Goal: Task Accomplishment & Management: Manage account settings

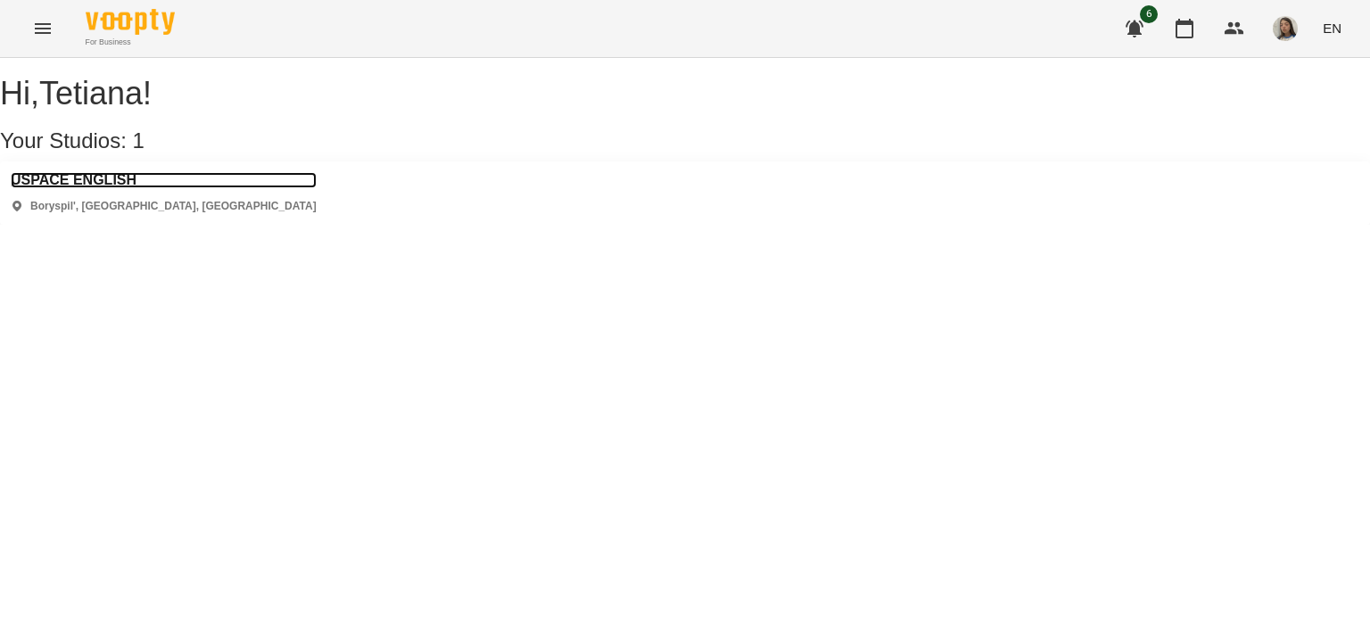
click at [125, 188] on h3 "USPACE ENGLISH" at bounding box center [164, 180] width 306 height 16
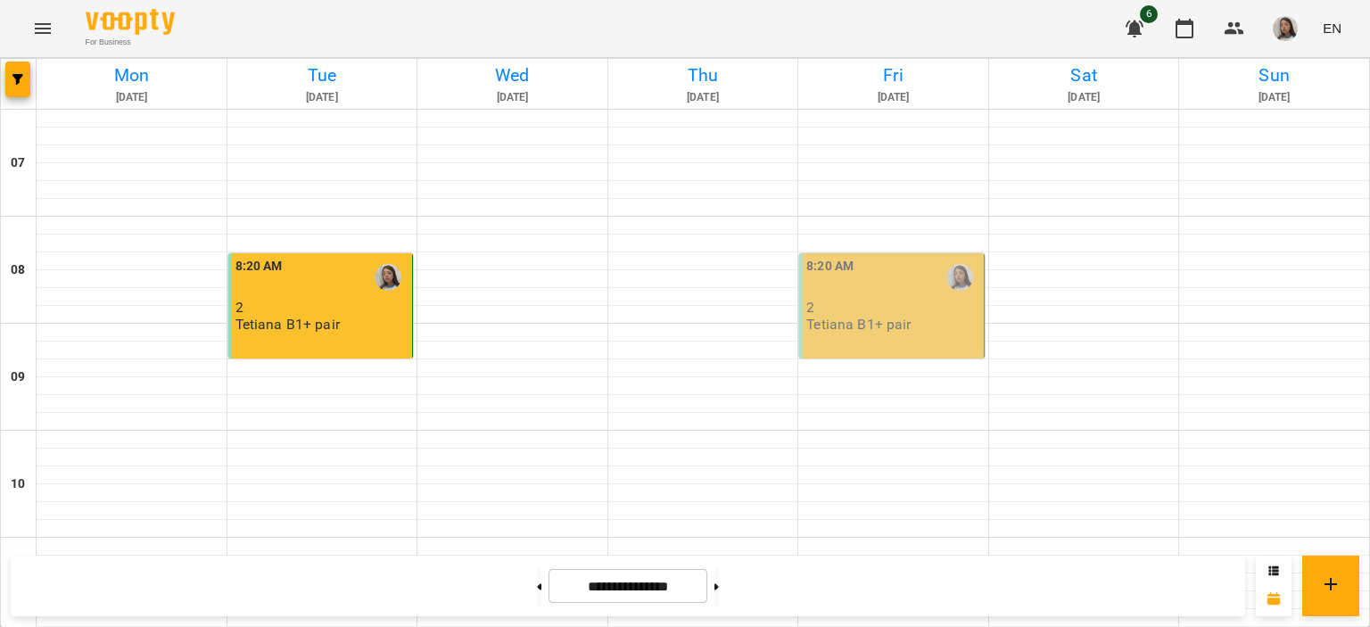
scroll to position [981, 0]
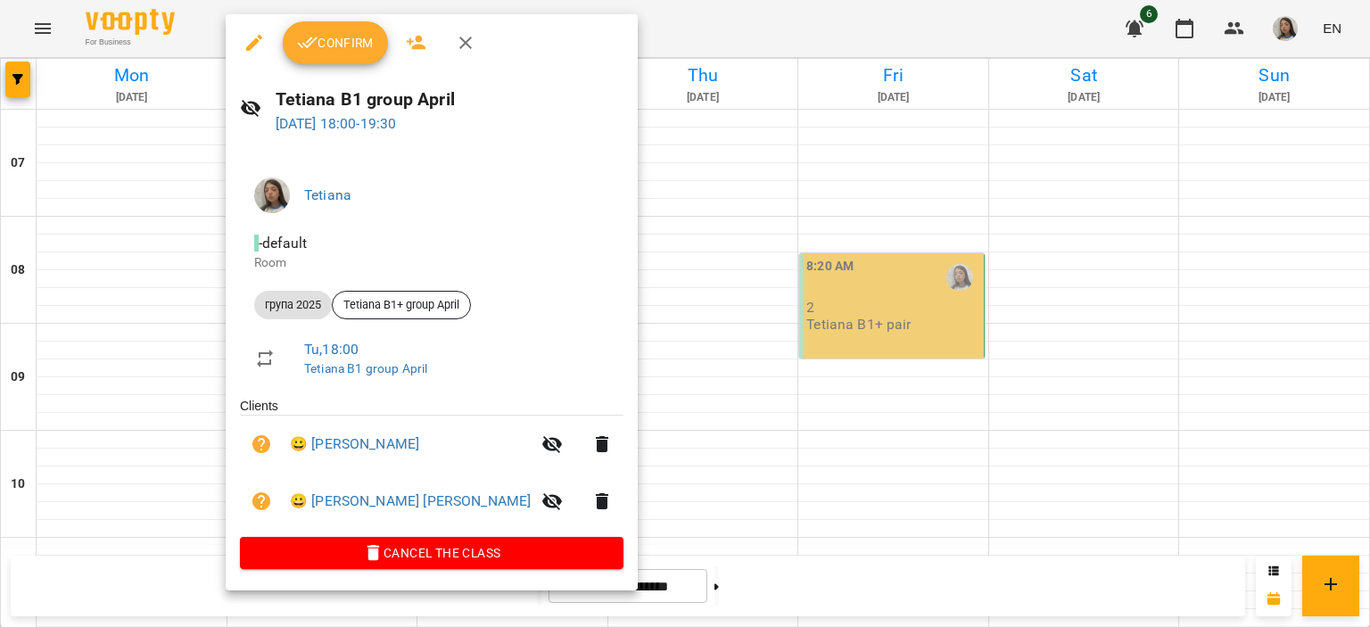
click at [371, 45] on span "Confirm" at bounding box center [335, 42] width 77 height 21
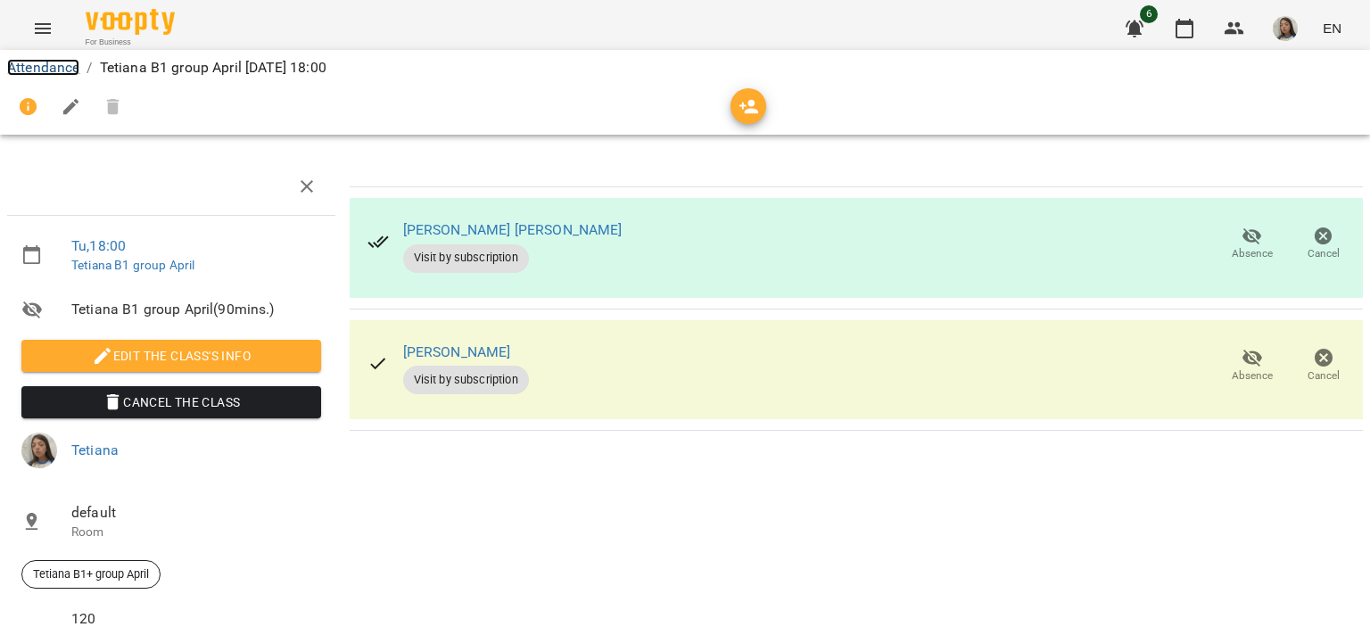
click at [53, 60] on link "Attendance" at bounding box center [43, 67] width 72 height 17
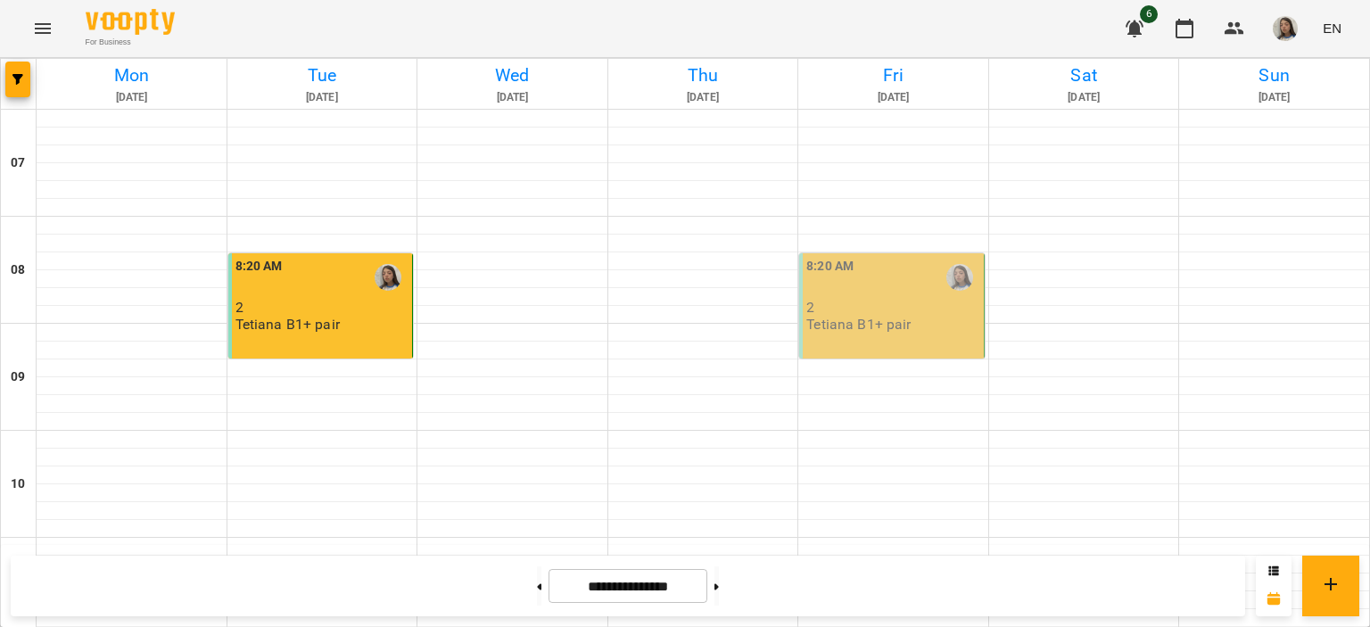
scroll to position [1167, 0]
